Goal: Information Seeking & Learning: Learn about a topic

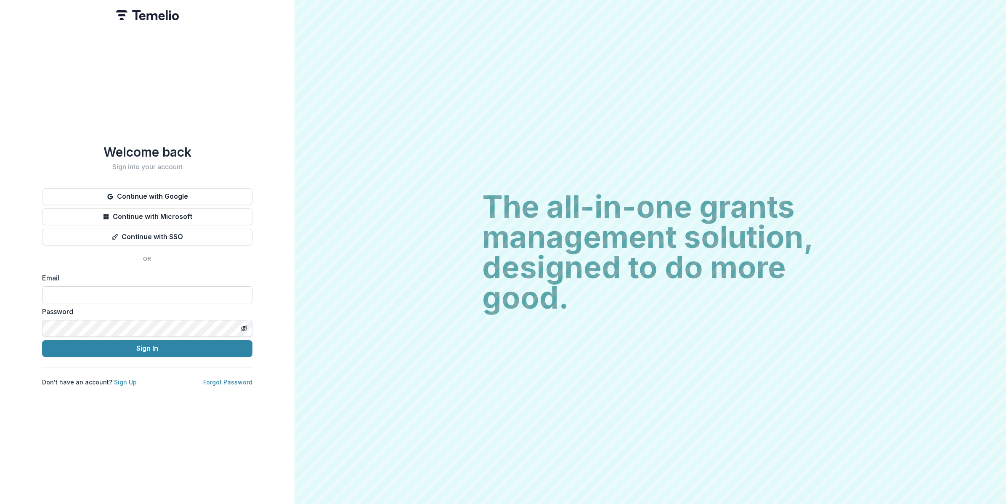
click at [90, 291] on input at bounding box center [147, 294] width 210 height 17
type input "**********"
click at [140, 348] on button "Sign In" at bounding box center [147, 348] width 210 height 17
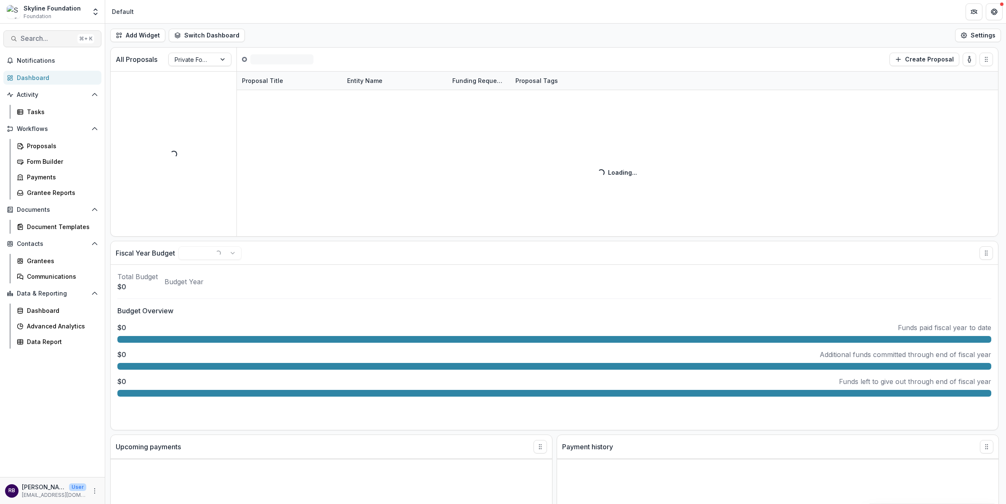
click at [50, 44] on button "Search... ⌘ + K" at bounding box center [52, 38] width 98 height 17
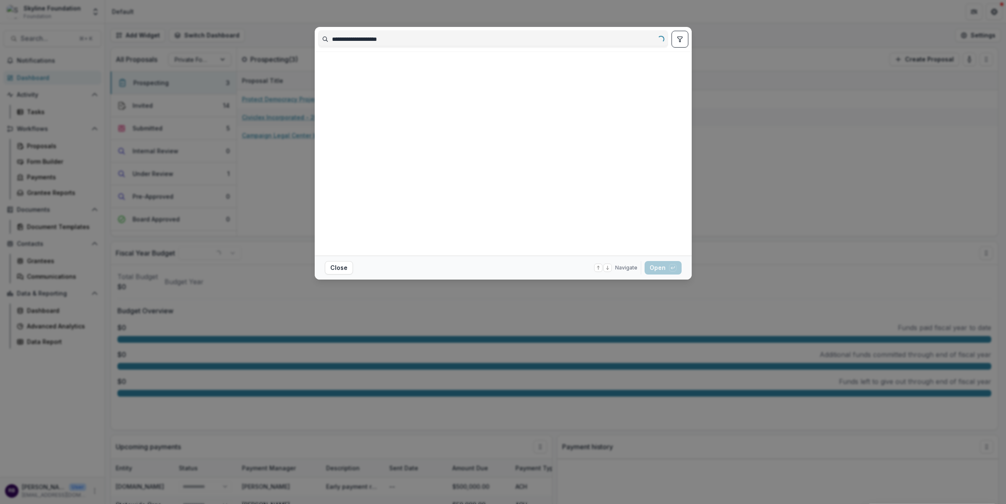
click at [400, 42] on input "**********" at bounding box center [492, 38] width 349 height 13
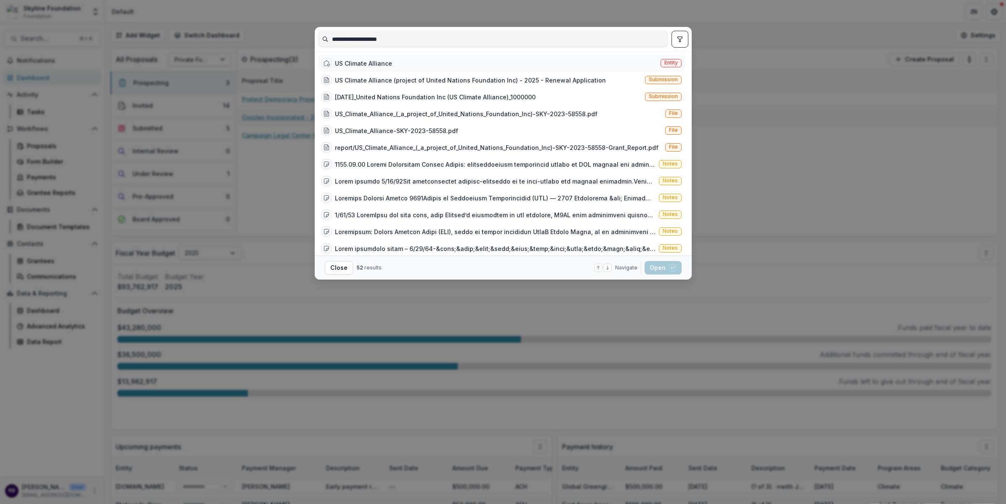
type input "**********"
click at [371, 62] on div "US Climate Alliance" at bounding box center [363, 63] width 57 height 9
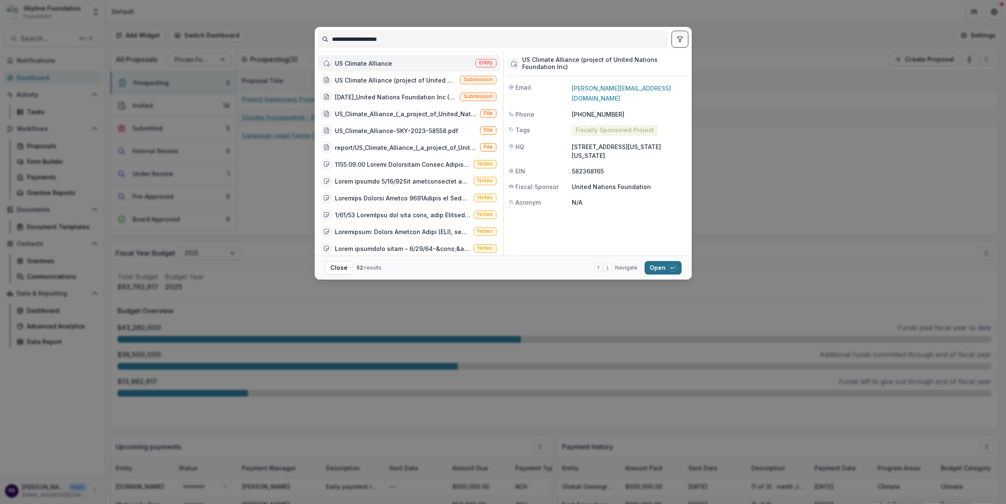
click at [651, 262] on button "Open with enter key" at bounding box center [662, 267] width 37 height 13
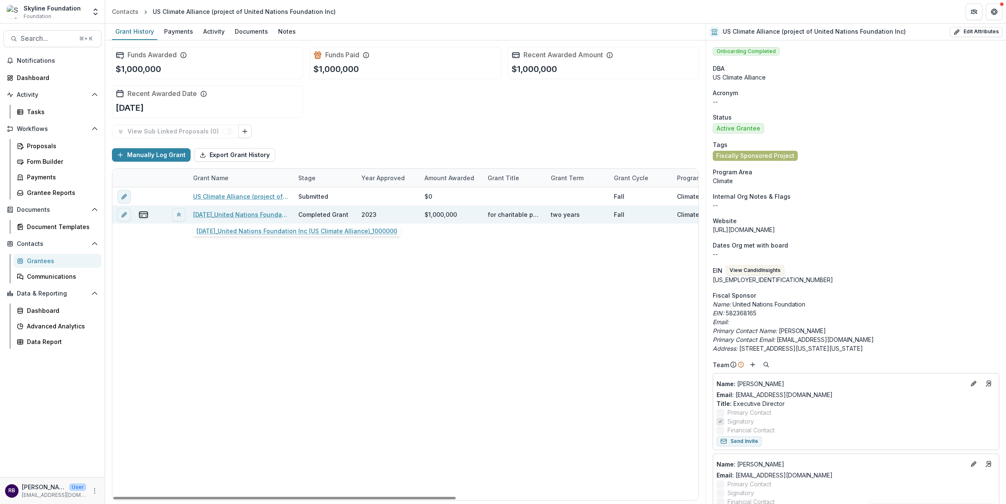
click at [259, 213] on link "[DATE]_United Nations Foundation Inc (US Climate Alliance)_1000000" at bounding box center [240, 214] width 95 height 9
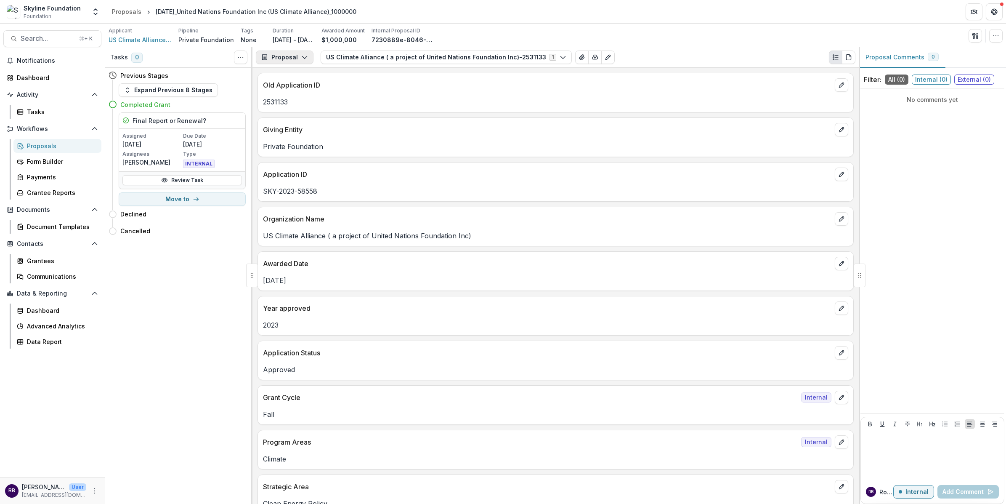
click at [307, 58] on button "Proposal" at bounding box center [285, 56] width 58 height 13
click at [313, 104] on div "Reports" at bounding box center [311, 104] width 77 height 9
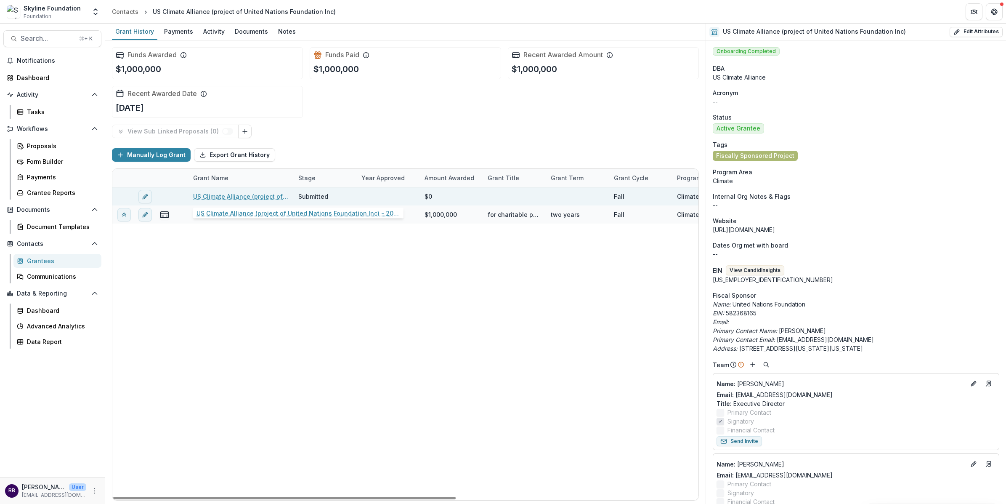
click at [255, 197] on link "US Climate Alliance (project of United Nations Foundation Inc) - 2025 - Renewal…" at bounding box center [240, 196] width 95 height 9
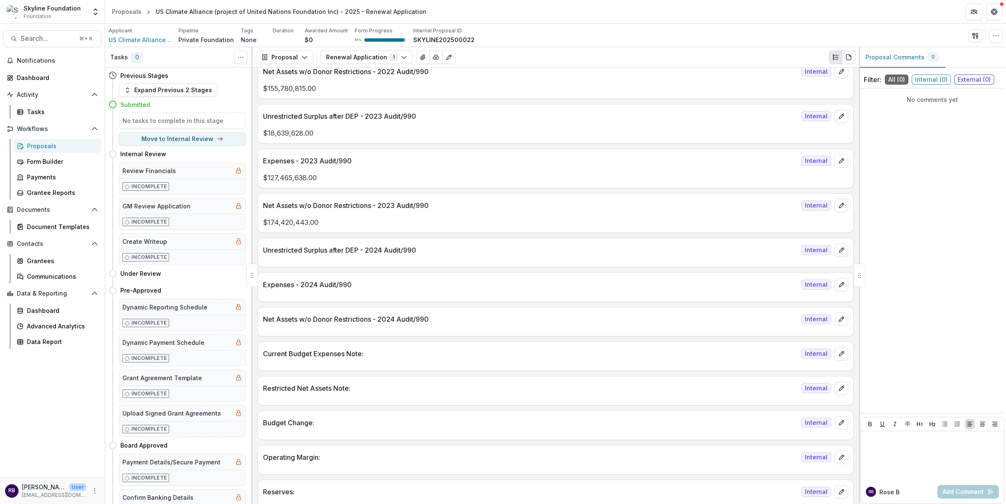
scroll to position [1630, 0]
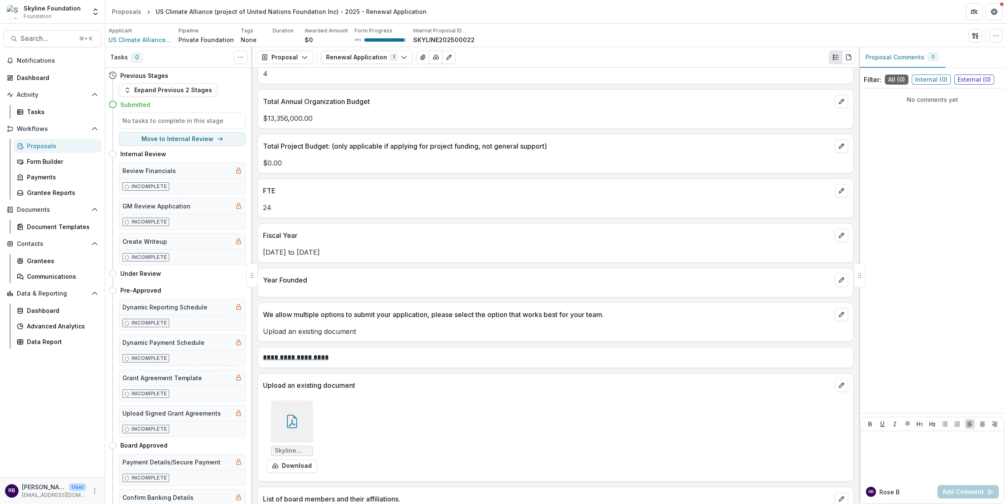
click at [295, 414] on icon at bounding box center [292, 420] width 10 height 13
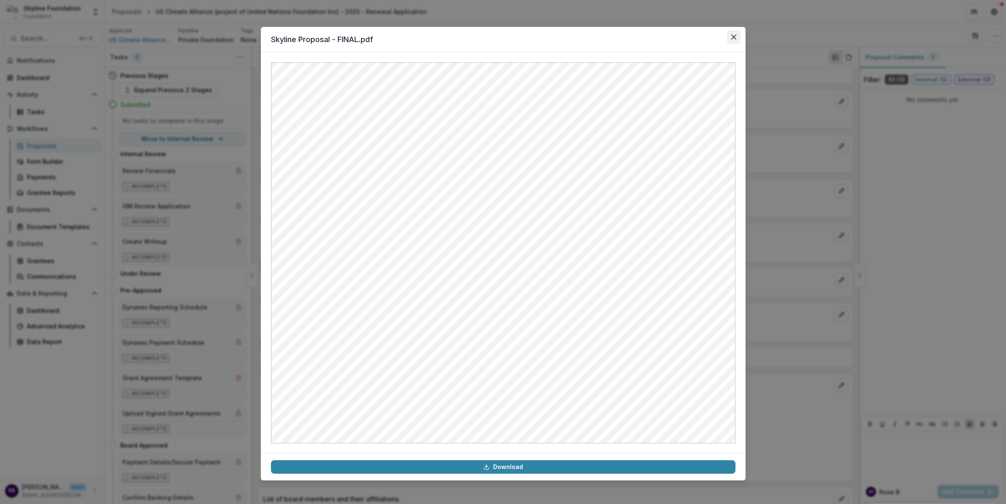
click at [735, 36] on icon "Close" at bounding box center [733, 36] width 5 height 5
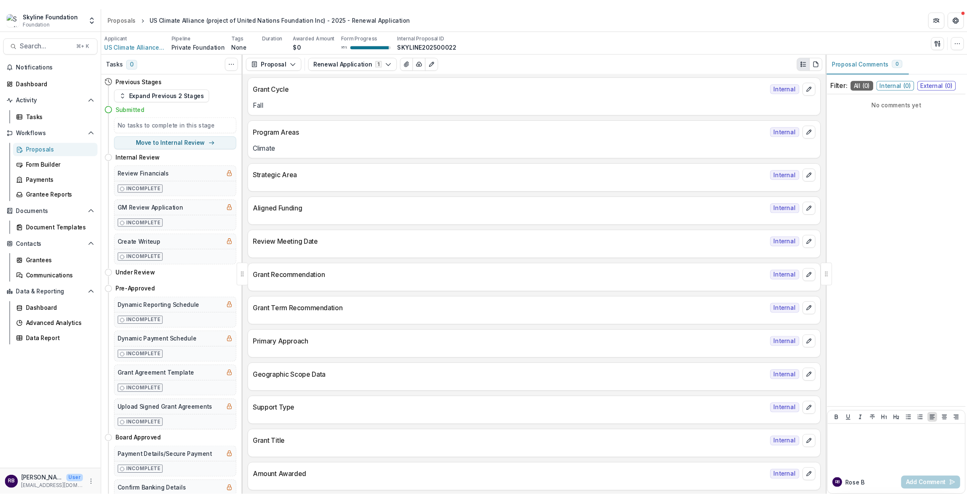
scroll to position [0, 0]
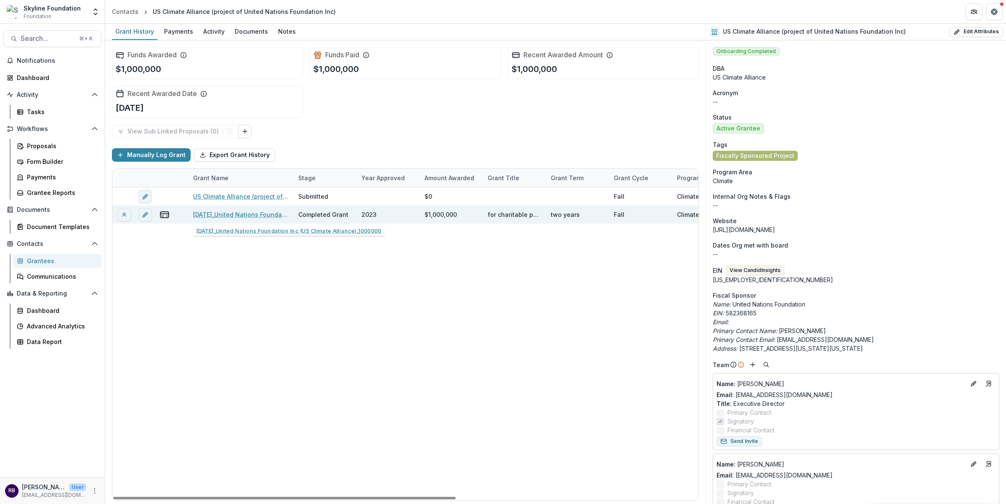
click at [223, 211] on link "[DATE]_United Nations Foundation Inc (US Climate Alliance)_1000000" at bounding box center [240, 214] width 95 height 9
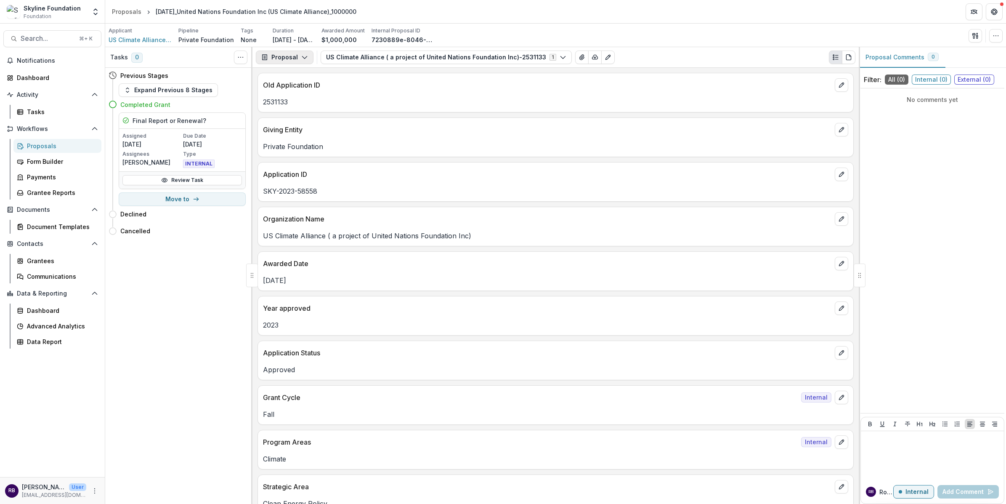
click at [302, 61] on button "Proposal" at bounding box center [285, 56] width 58 height 13
click at [306, 106] on div "Reports" at bounding box center [311, 104] width 77 height 9
